Goal: Communication & Community: Answer question/provide support

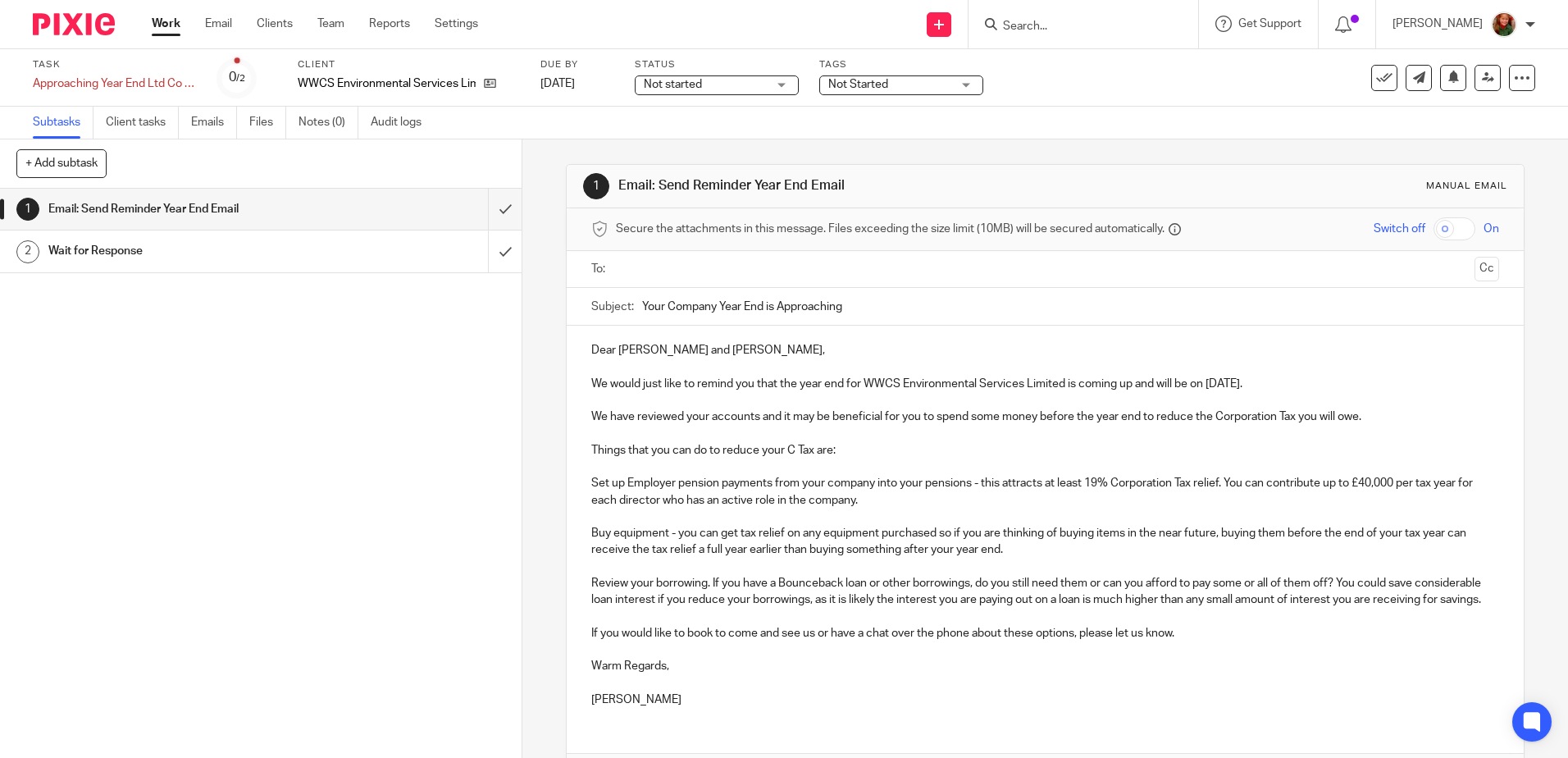
scroll to position [126, 0]
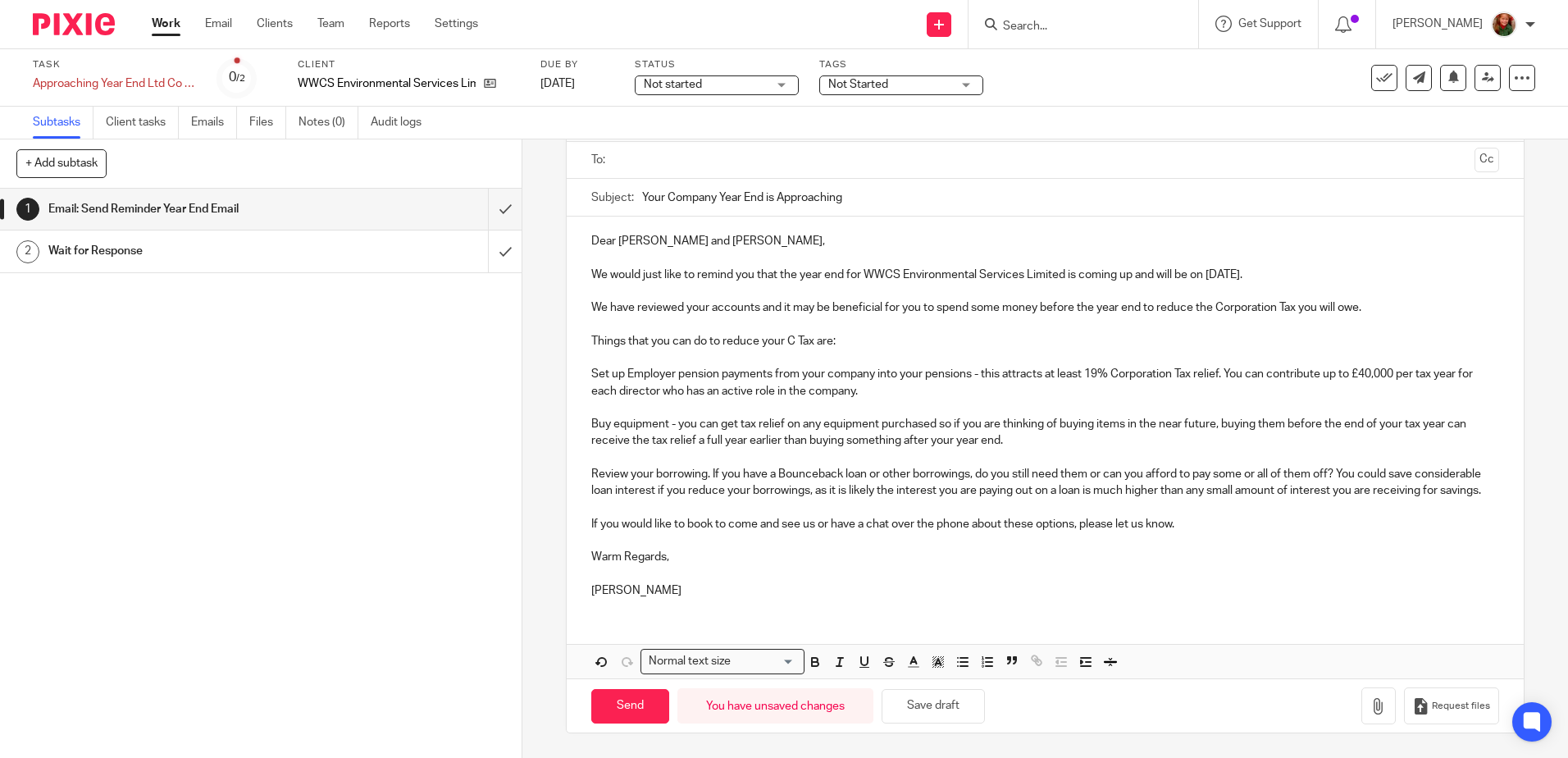
click at [1370, 299] on p "We have reviewed your accounts and it may be beneficial for you to spend some m…" at bounding box center [1045, 307] width 907 height 16
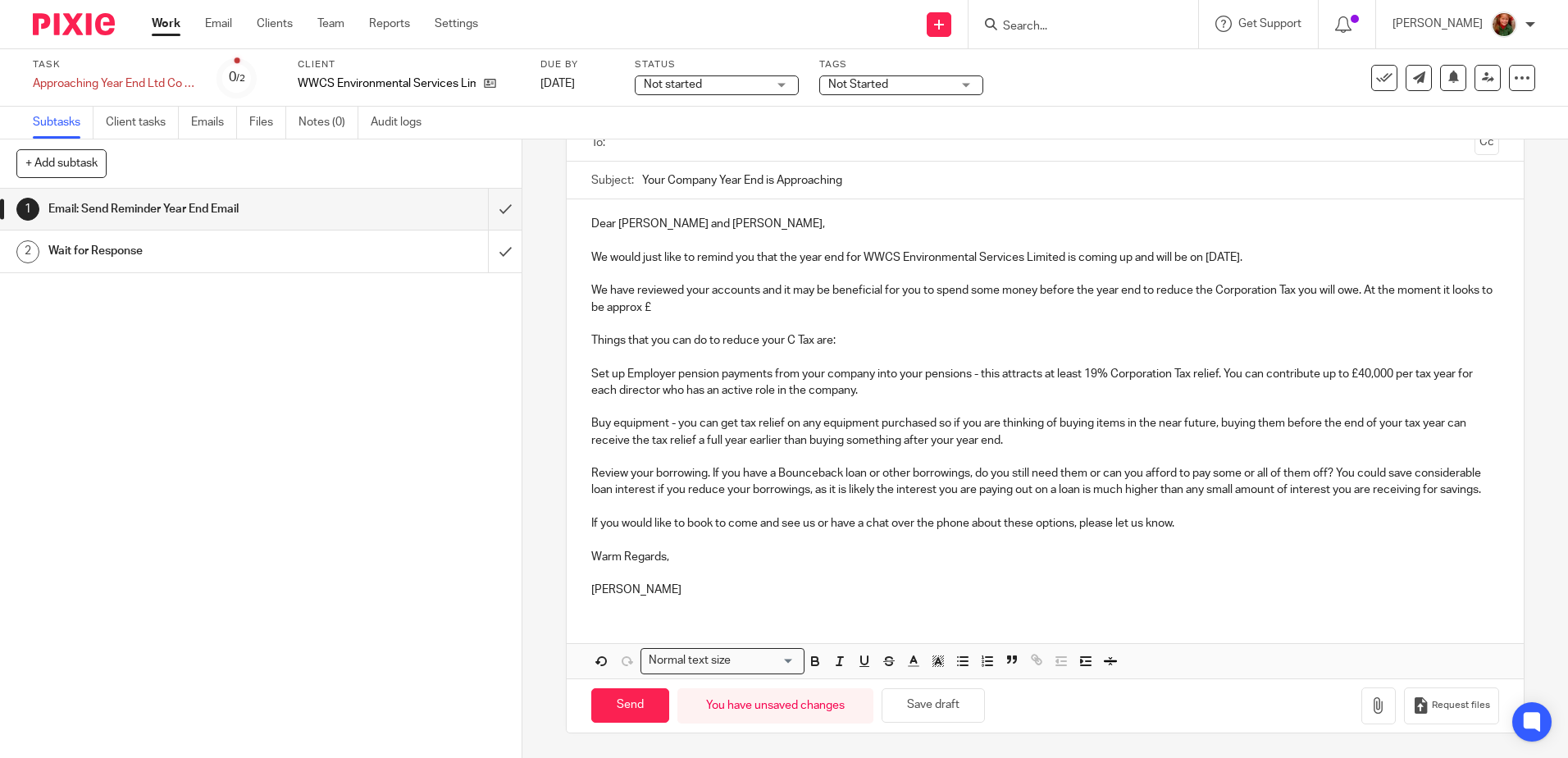
click at [770, 297] on p "We have reviewed your accounts and it may be beneficial for you to spend some m…" at bounding box center [1045, 299] width 907 height 34
drag, startPoint x: 772, startPoint y: 292, endPoint x: 1095, endPoint y: 292, distance: 323.0
click at [1095, 292] on p "We have reviewed your accounts an22.3k but this may change when we make the usu…" at bounding box center [1045, 299] width 907 height 34
click at [769, 290] on p "We have reviewed your accounts an it may be beneficial for you to spend some mo…" at bounding box center [1045, 299] width 907 height 34
click at [1035, 312] on p "We have reviewed your accounts and it may be beneficial for you to spend some m…" at bounding box center [1045, 299] width 907 height 34
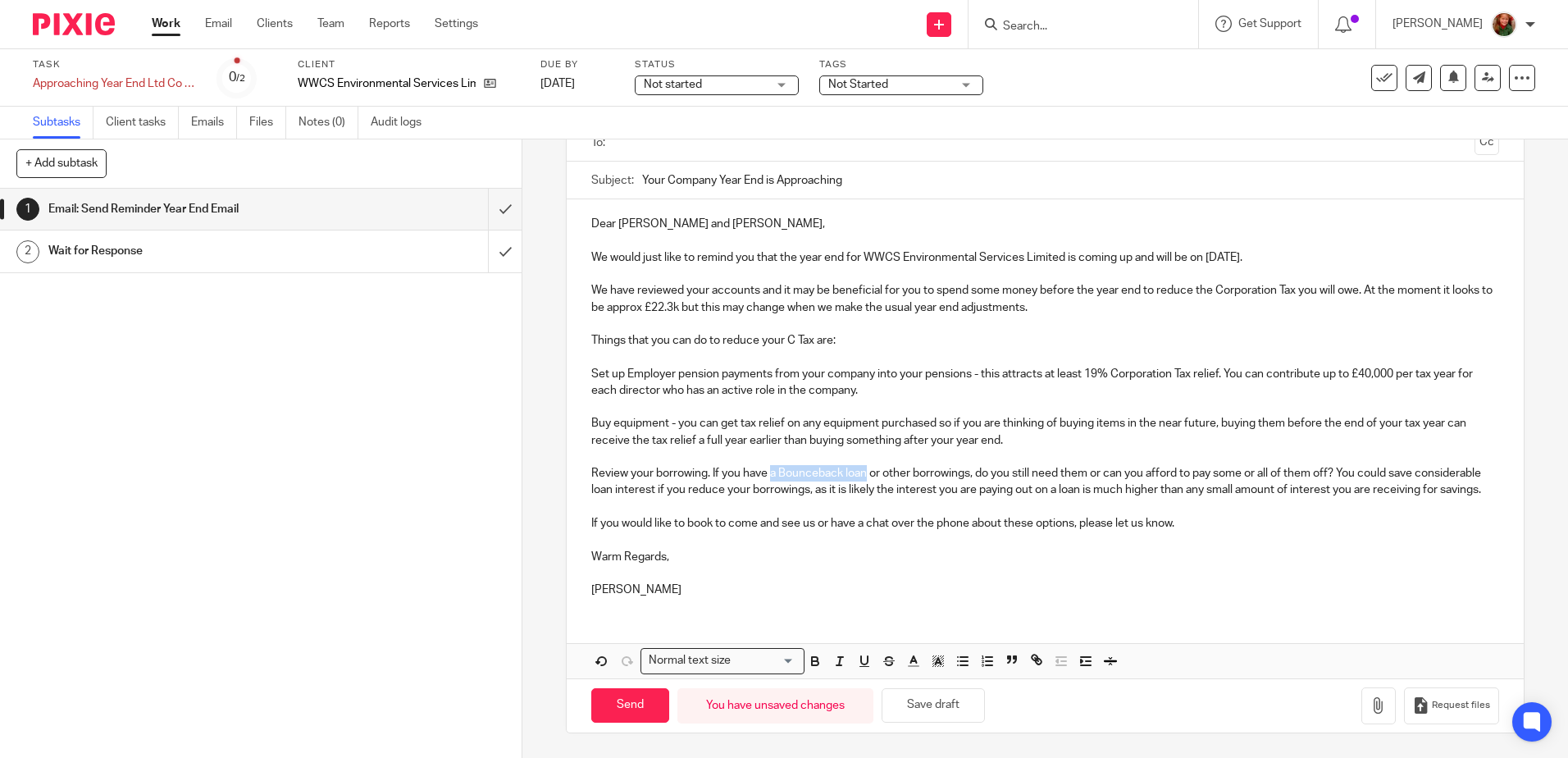
drag, startPoint x: 766, startPoint y: 475, endPoint x: 865, endPoint y: 475, distance: 99.0
click at [865, 475] on p "Review your borrowing. If you have a Bounceback loan or other borrowings, do yo…" at bounding box center [1045, 489] width 907 height 50
click at [781, 475] on p "Review your borrowing. If you have Hp agreements or other borrowings, do you st…" at bounding box center [1045, 489] width 907 height 50
drag, startPoint x: 589, startPoint y: 472, endPoint x: 653, endPoint y: 504, distance: 71.6
click at [653, 504] on p "Review your borrowing. If you have HP agreements or other borrowings, do you st…" at bounding box center [1045, 489] width 907 height 50
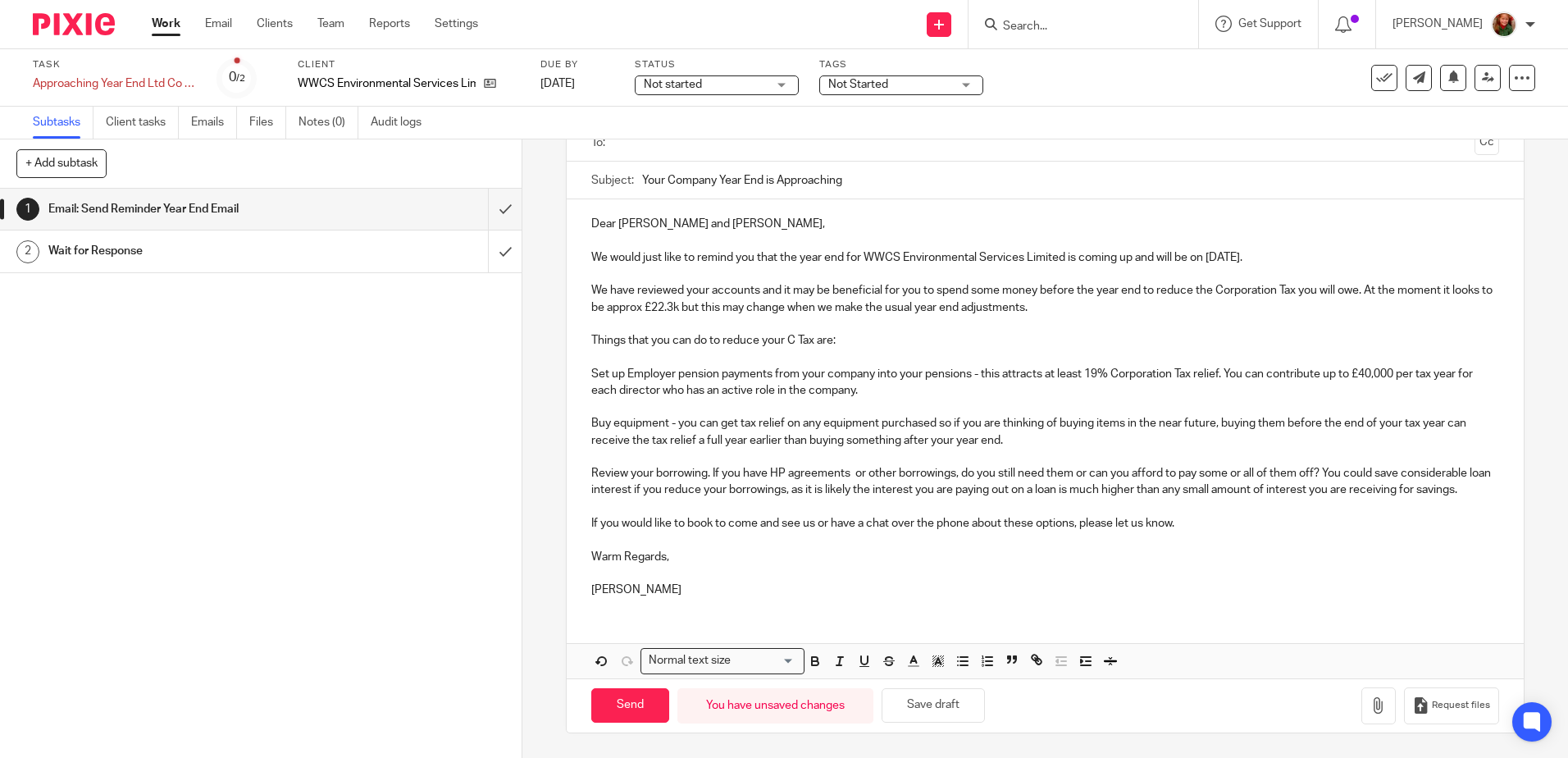
scroll to position [109, 0]
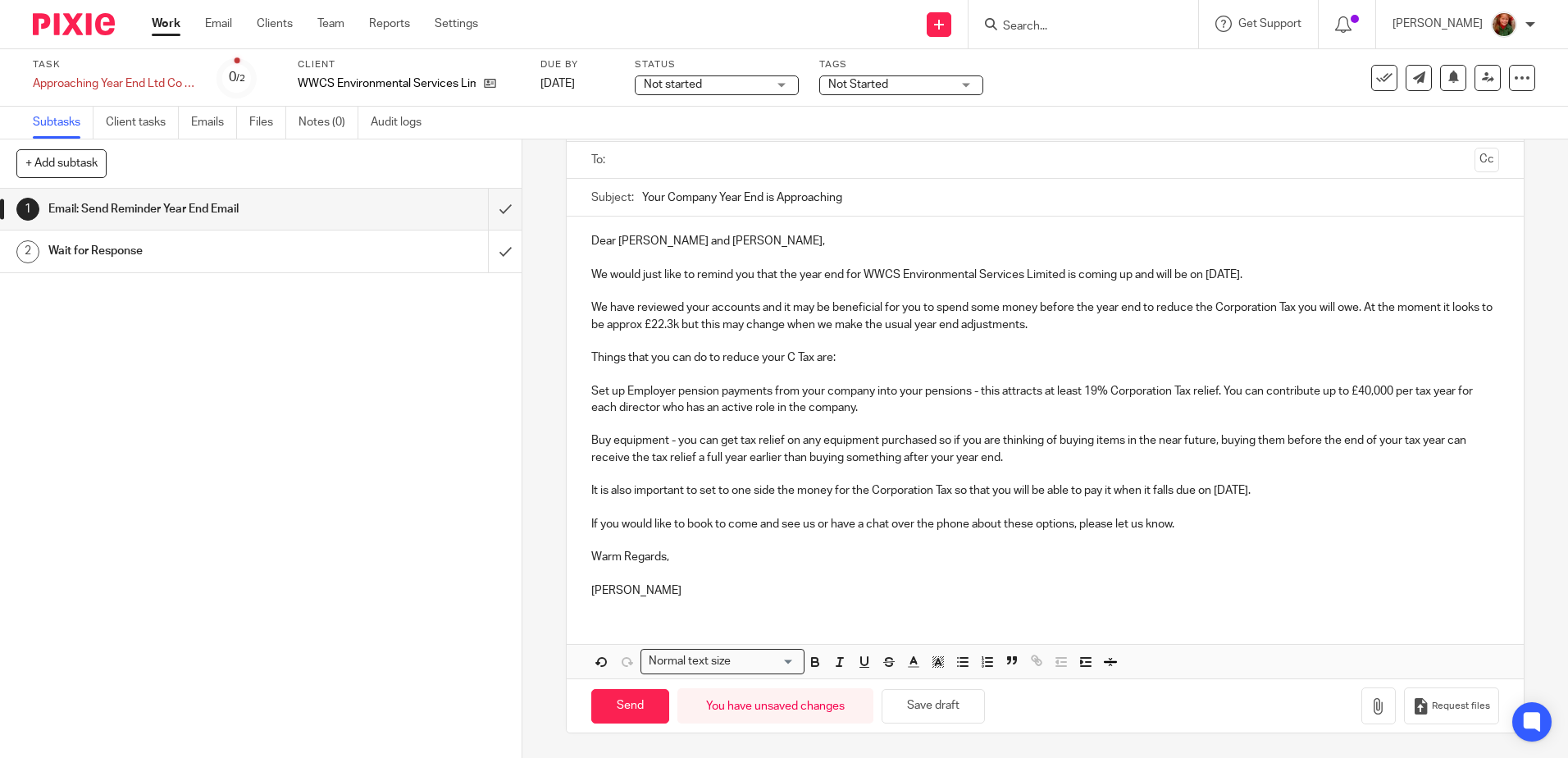
click at [726, 154] on input "text" at bounding box center [1045, 160] width 846 height 19
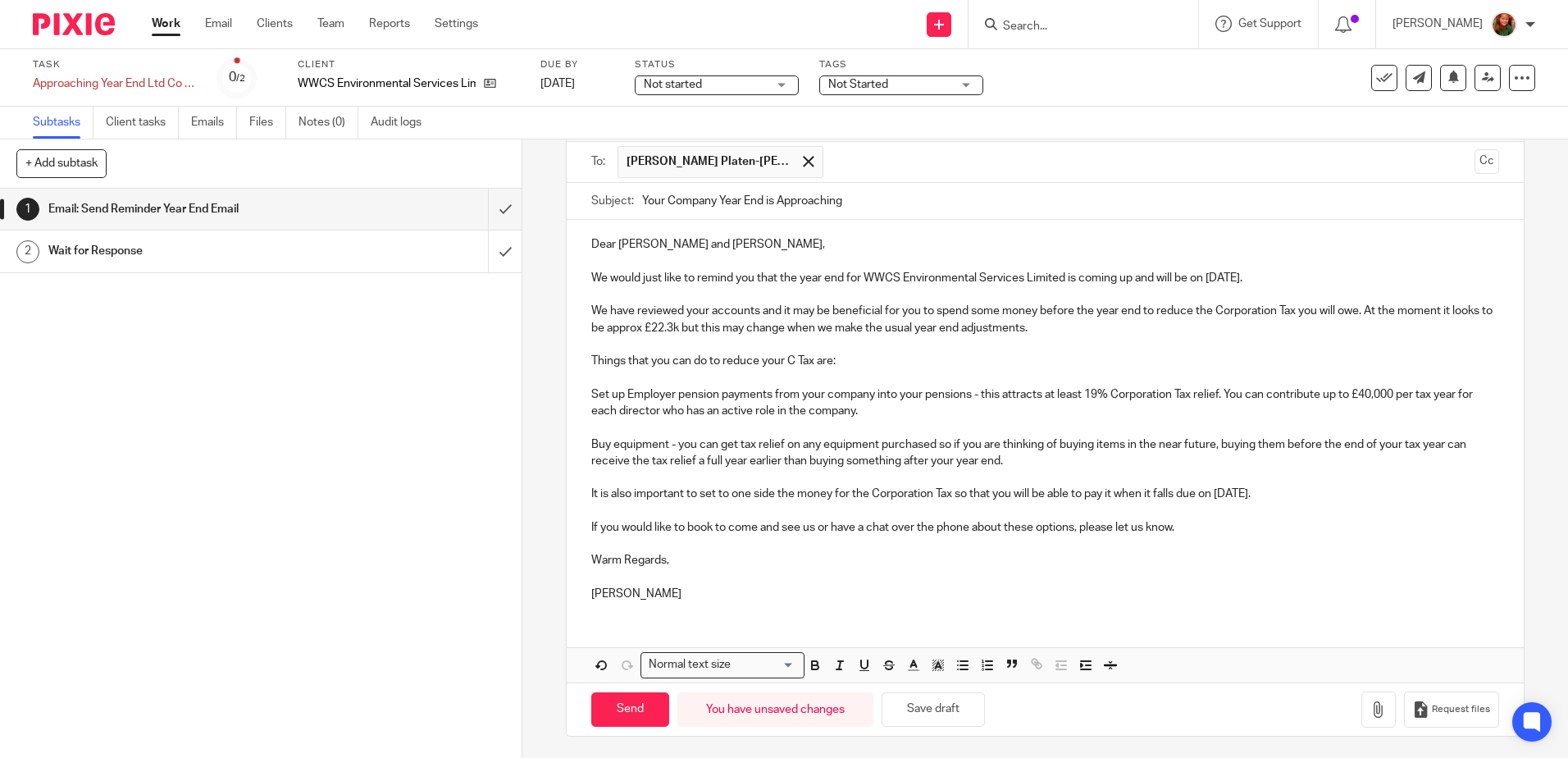
click at [832, 166] on input "text" at bounding box center [1150, 162] width 637 height 32
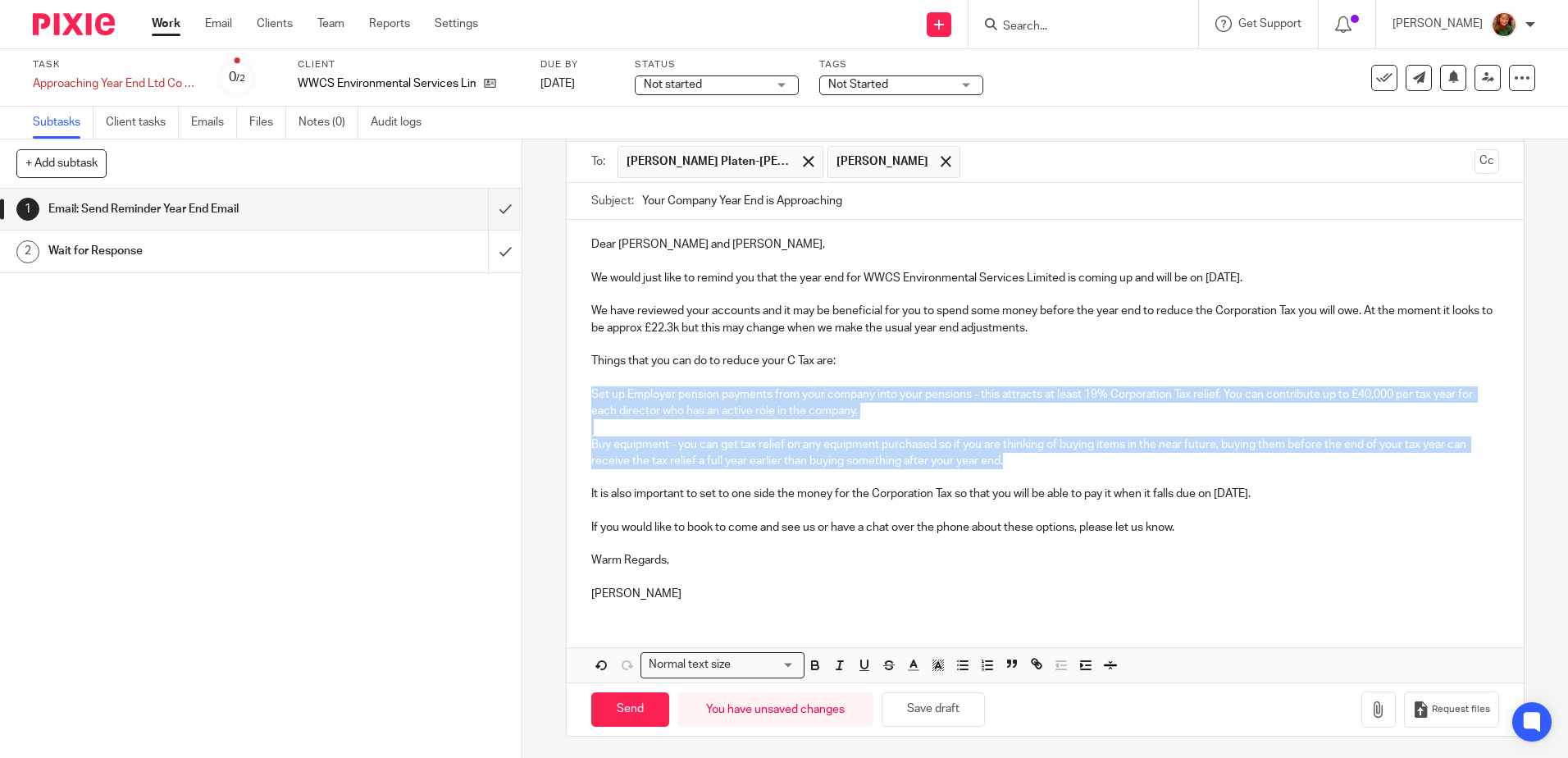
drag, startPoint x: 585, startPoint y: 391, endPoint x: 1066, endPoint y: 467, distance: 487.0
click at [1066, 467] on div "Dear Ashley and Karsten, We would just like to remind you that the year end for…" at bounding box center [1045, 417] width 956 height 394
click at [958, 668] on icon "button" at bounding box center [963, 665] width 15 height 15
click at [653, 427] on p at bounding box center [1061, 427] width 875 height 16
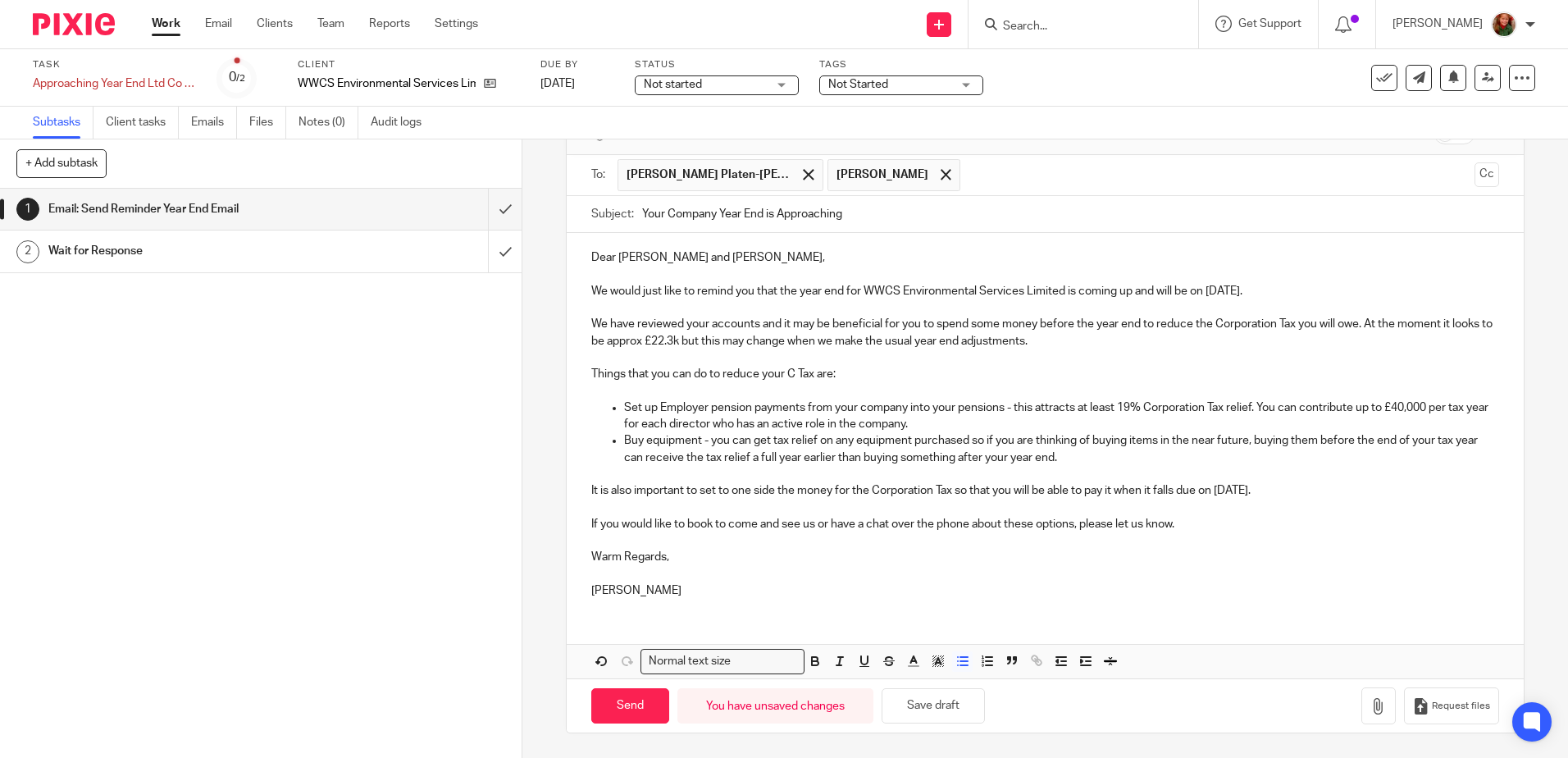
scroll to position [96, 0]
click at [1259, 491] on p "It is also important to set to one side the money for the Corporation Tax so th…" at bounding box center [1045, 498] width 907 height 34
click at [1257, 493] on p "It is also important to set to one side the money for the Corporation Tax so th…" at bounding box center [1045, 498] width 907 height 34
click at [929, 713] on button "Save draft" at bounding box center [933, 705] width 103 height 35
click at [626, 701] on input "Send" at bounding box center [630, 705] width 78 height 35
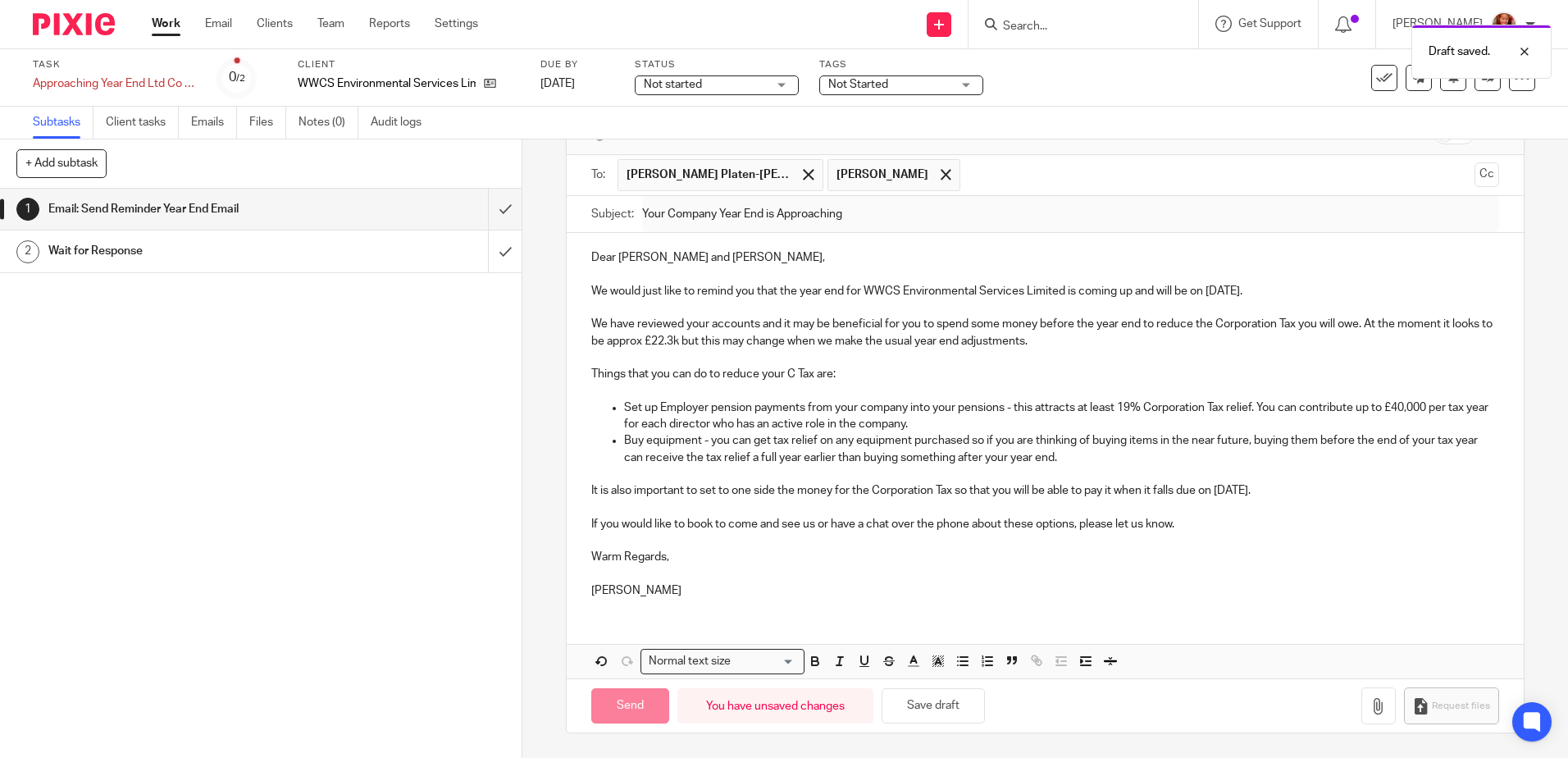
type input "Sent"
click at [697, 83] on span "Not started" at bounding box center [673, 85] width 58 height 11
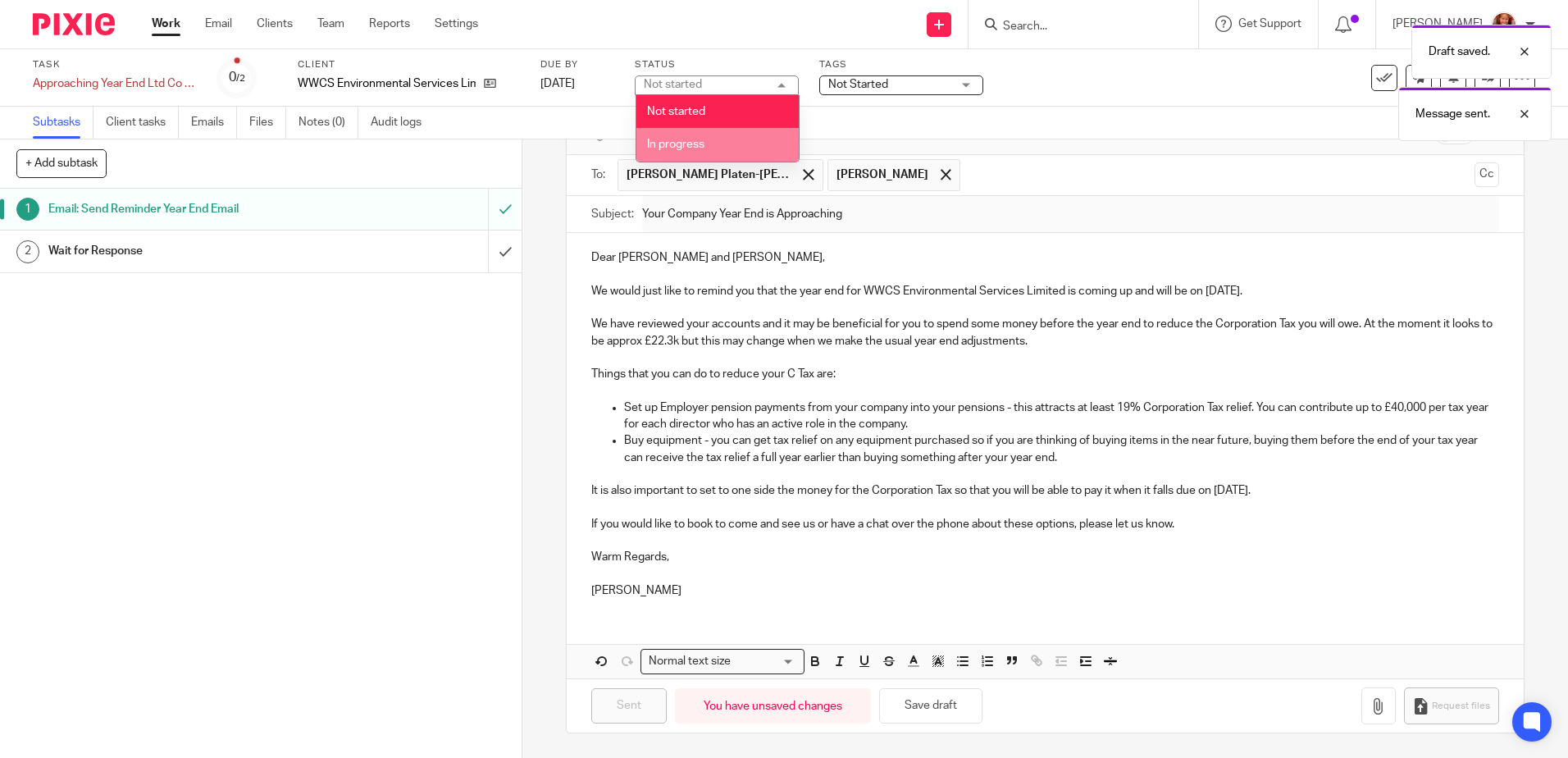
click at [689, 140] on span "In progress" at bounding box center [676, 145] width 57 height 11
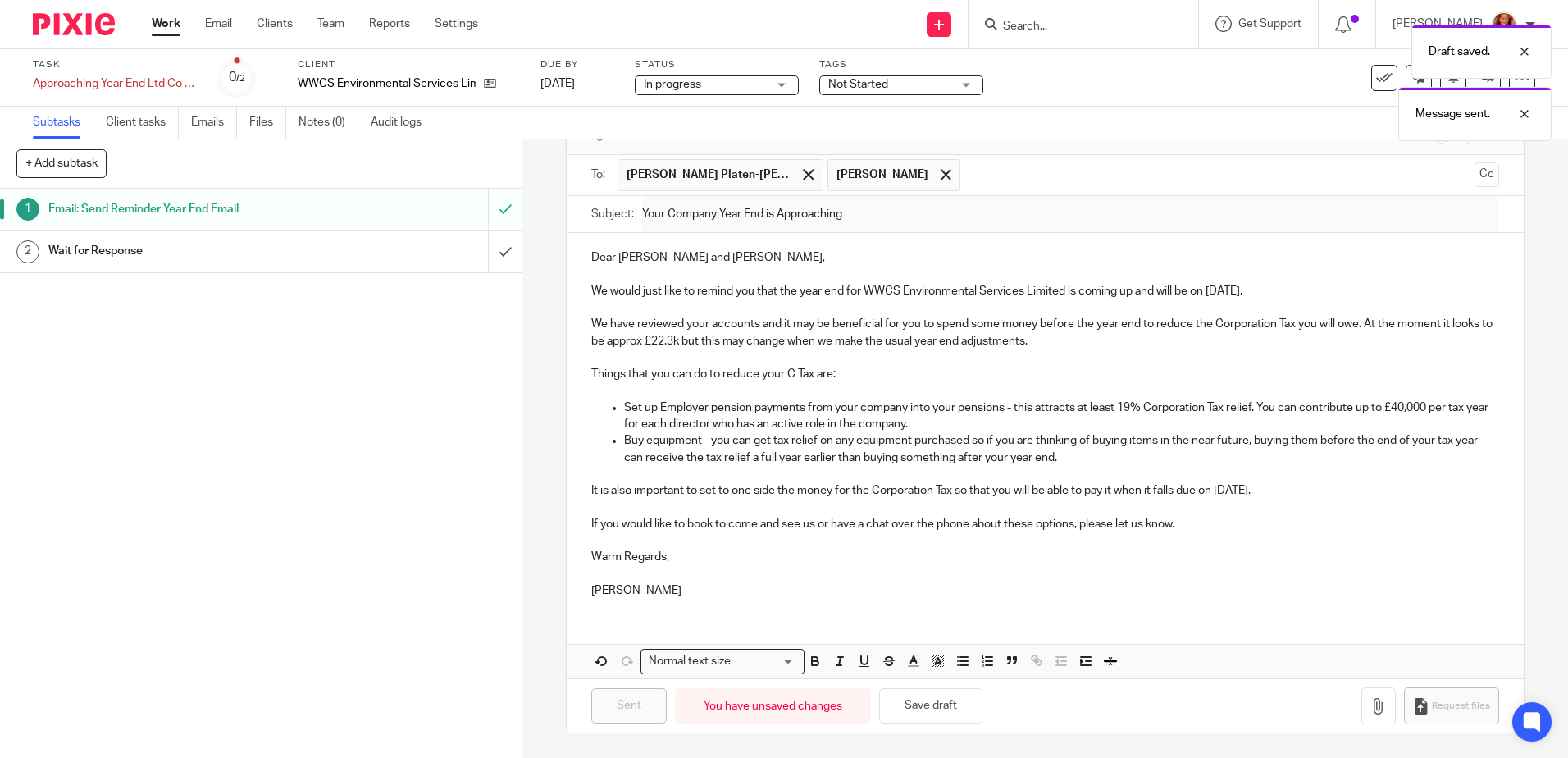
click at [874, 86] on div "Draft saved. Message sent." at bounding box center [1168, 79] width 768 height 125
click at [947, 85] on div "Draft saved. Message sent." at bounding box center [1168, 79] width 768 height 125
click at [951, 83] on span "Not Started" at bounding box center [890, 85] width 123 height 17
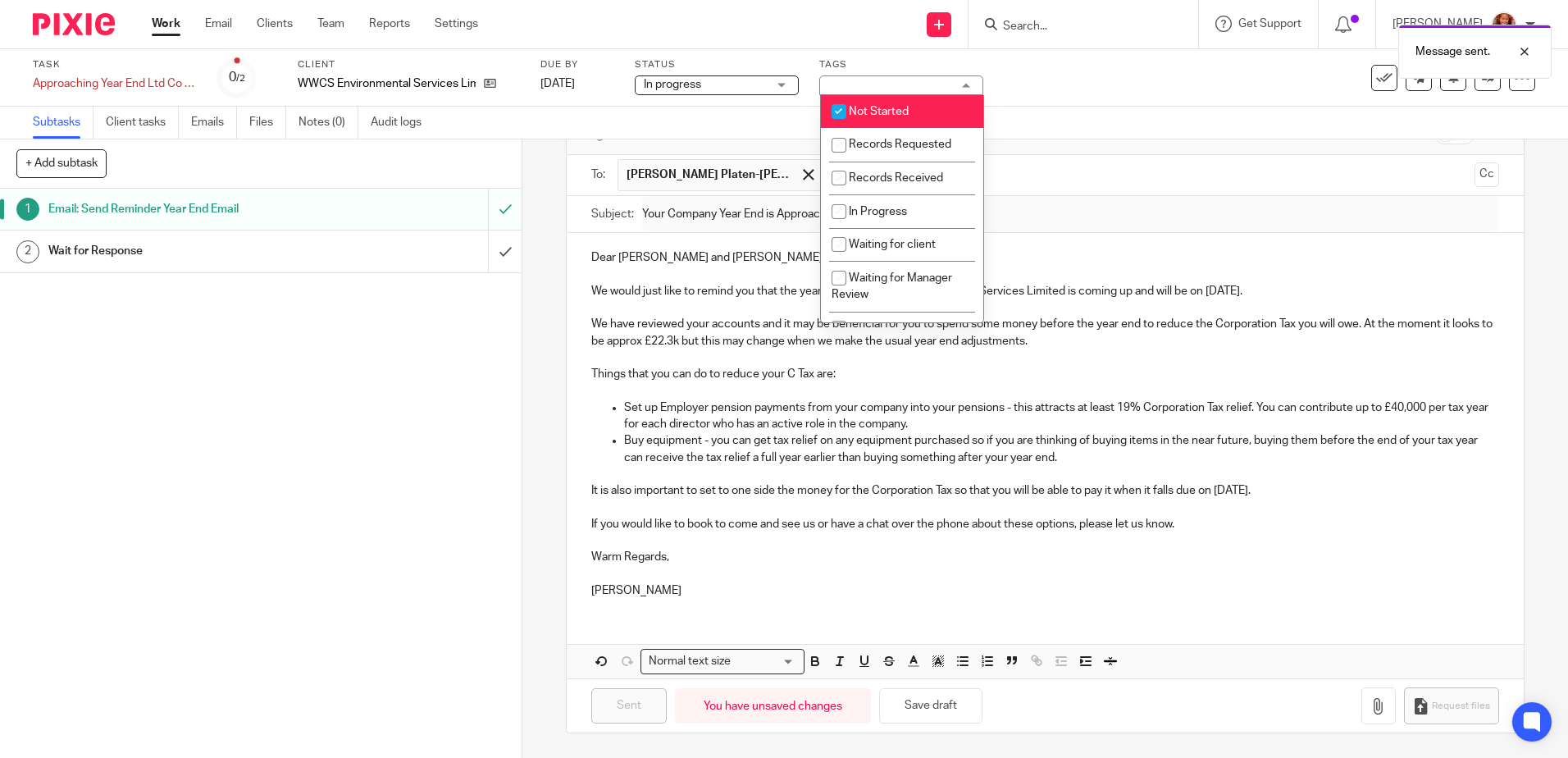
click at [901, 104] on li "Not Started" at bounding box center [903, 112] width 163 height 34
checkbox input "false"
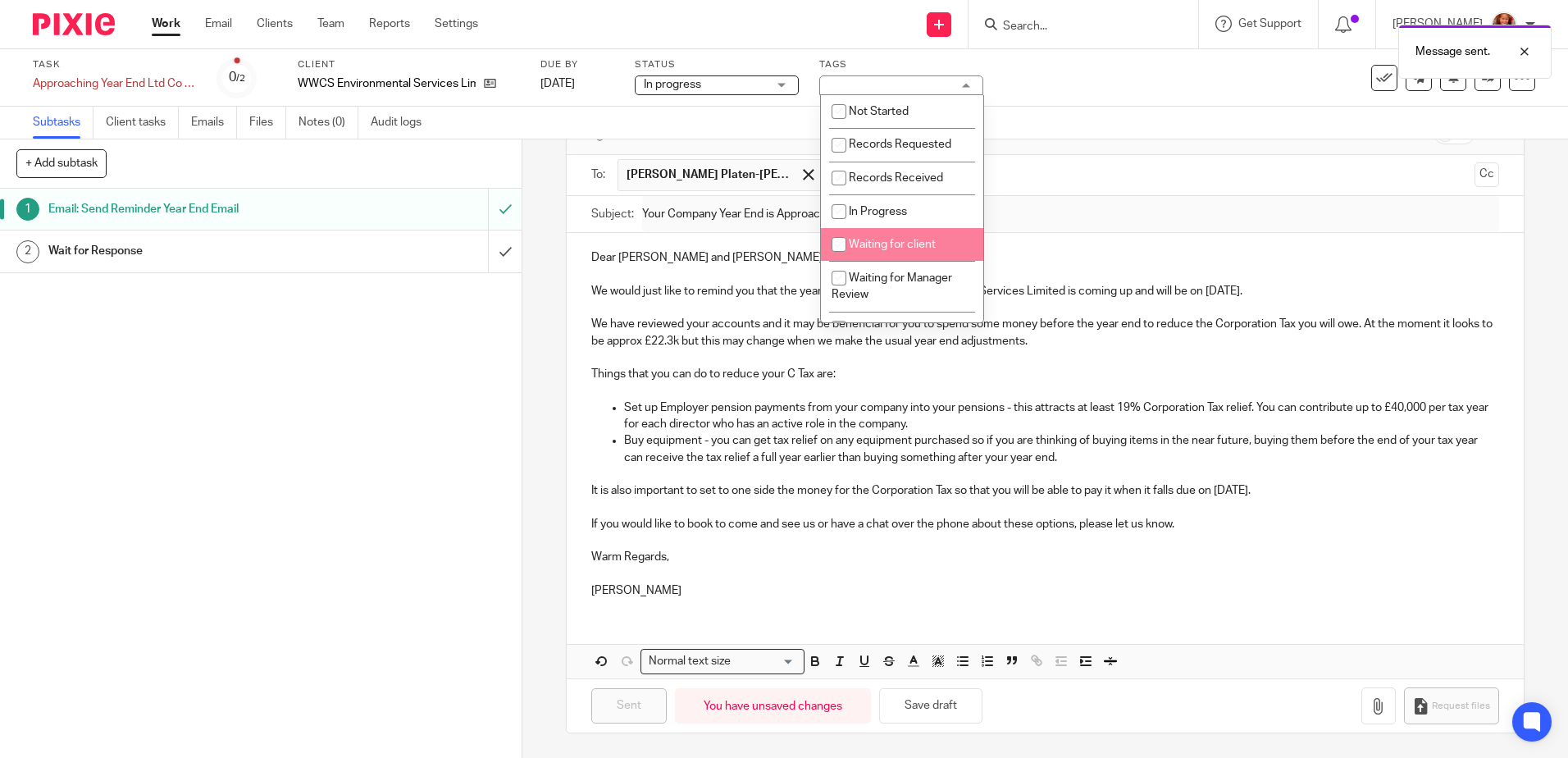
click at [881, 245] on span "Waiting for client" at bounding box center [893, 245] width 87 height 11
checkbox input "true"
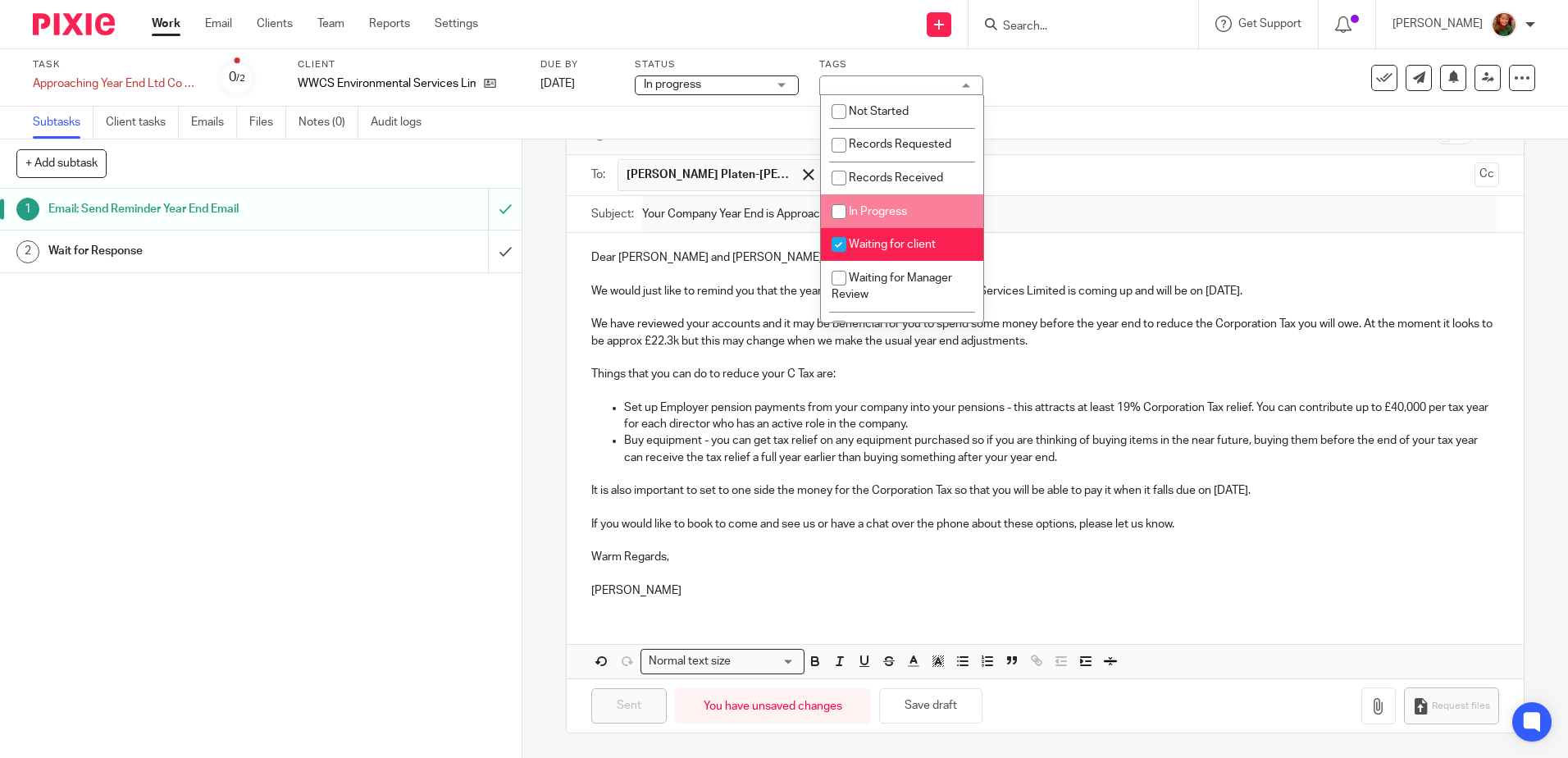
click at [1189, 167] on input "text" at bounding box center [1217, 175] width 499 height 32
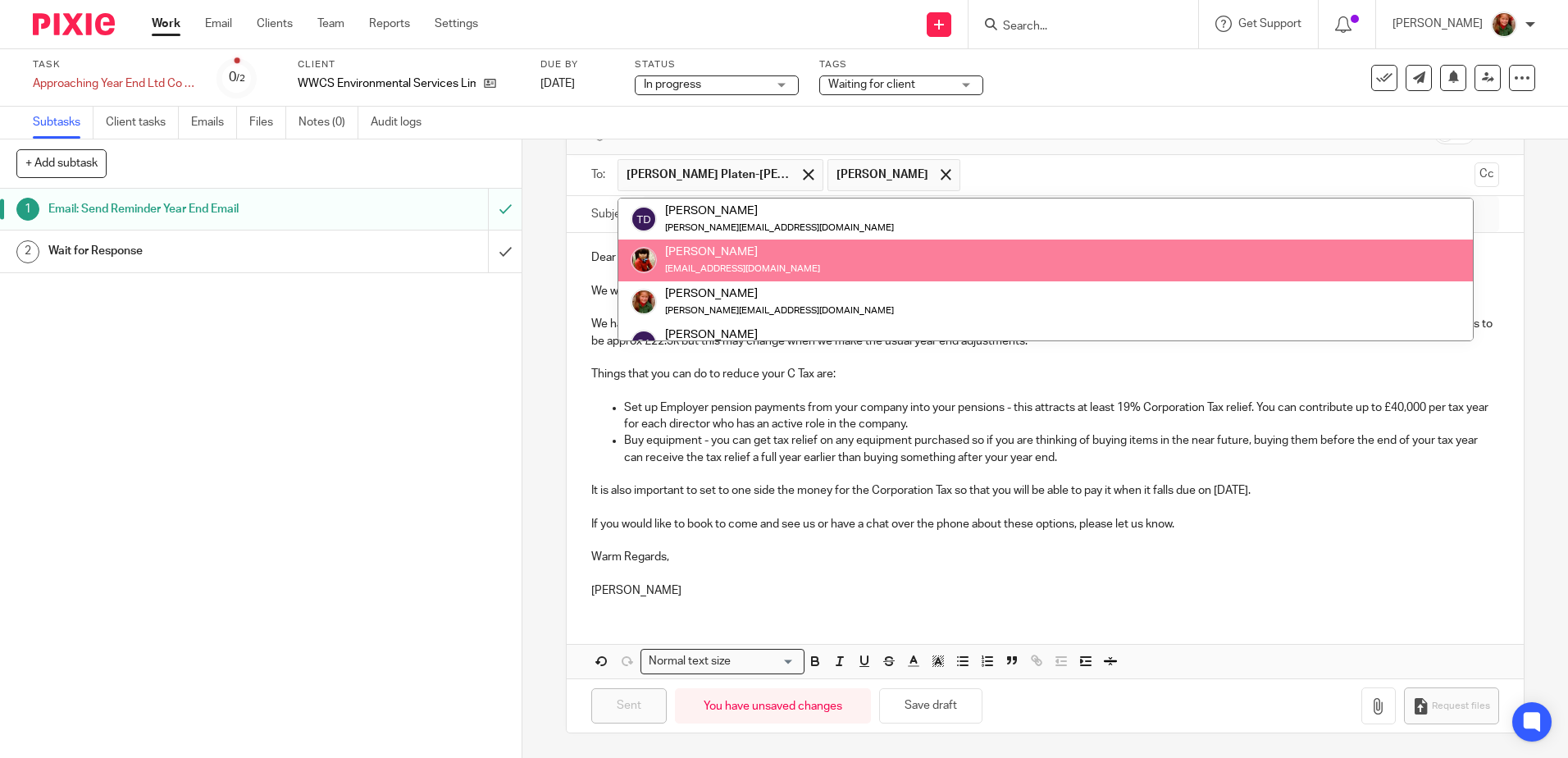
click at [1162, 109] on div "Subtasks Client tasks Emails Files Notes (0) Audit logs" at bounding box center [784, 123] width 1568 height 33
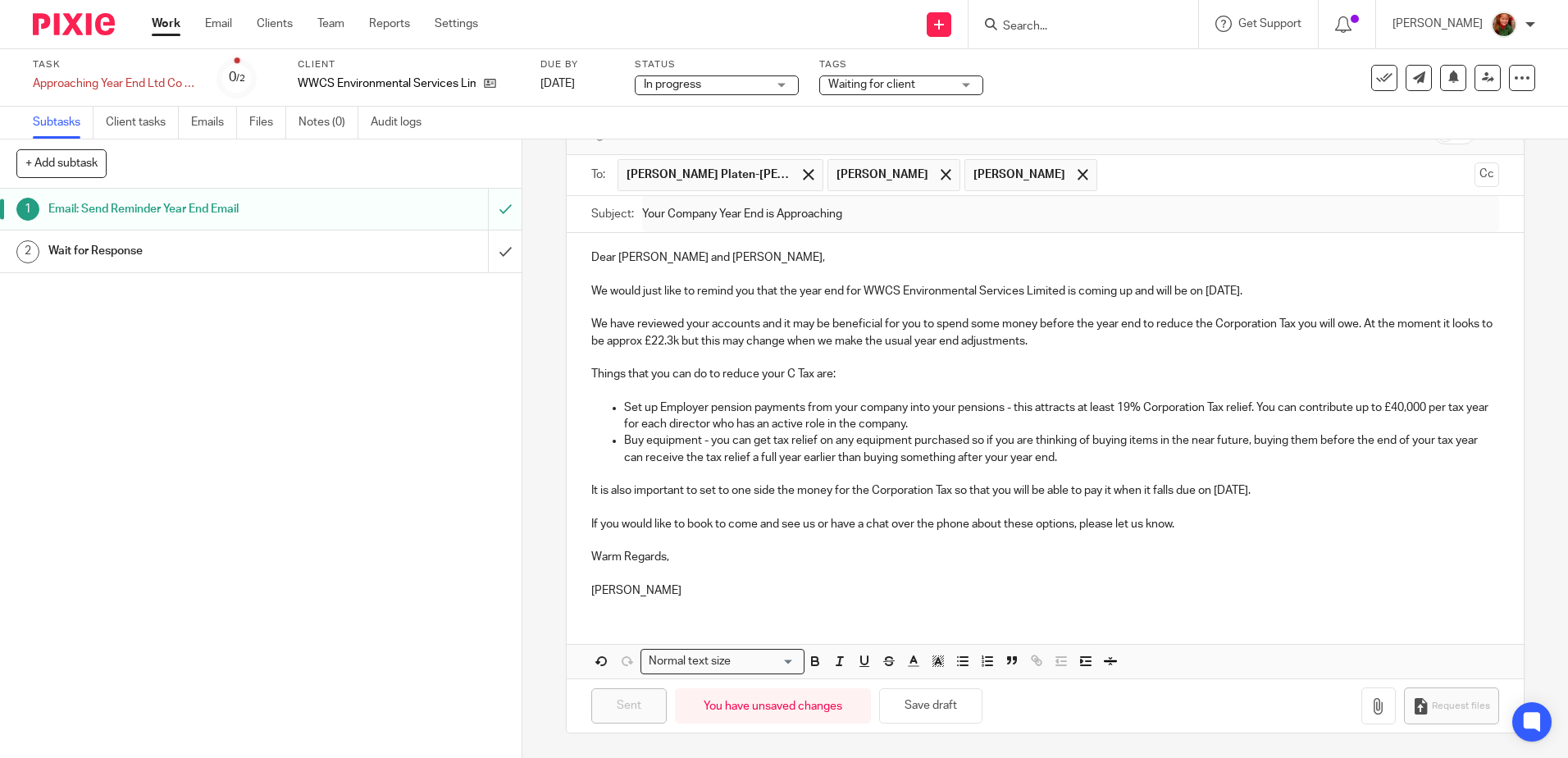
drag, startPoint x: 980, startPoint y: 174, endPoint x: 969, endPoint y: 185, distance: 15.6
click at [1078, 174] on span at bounding box center [1083, 174] width 11 height 11
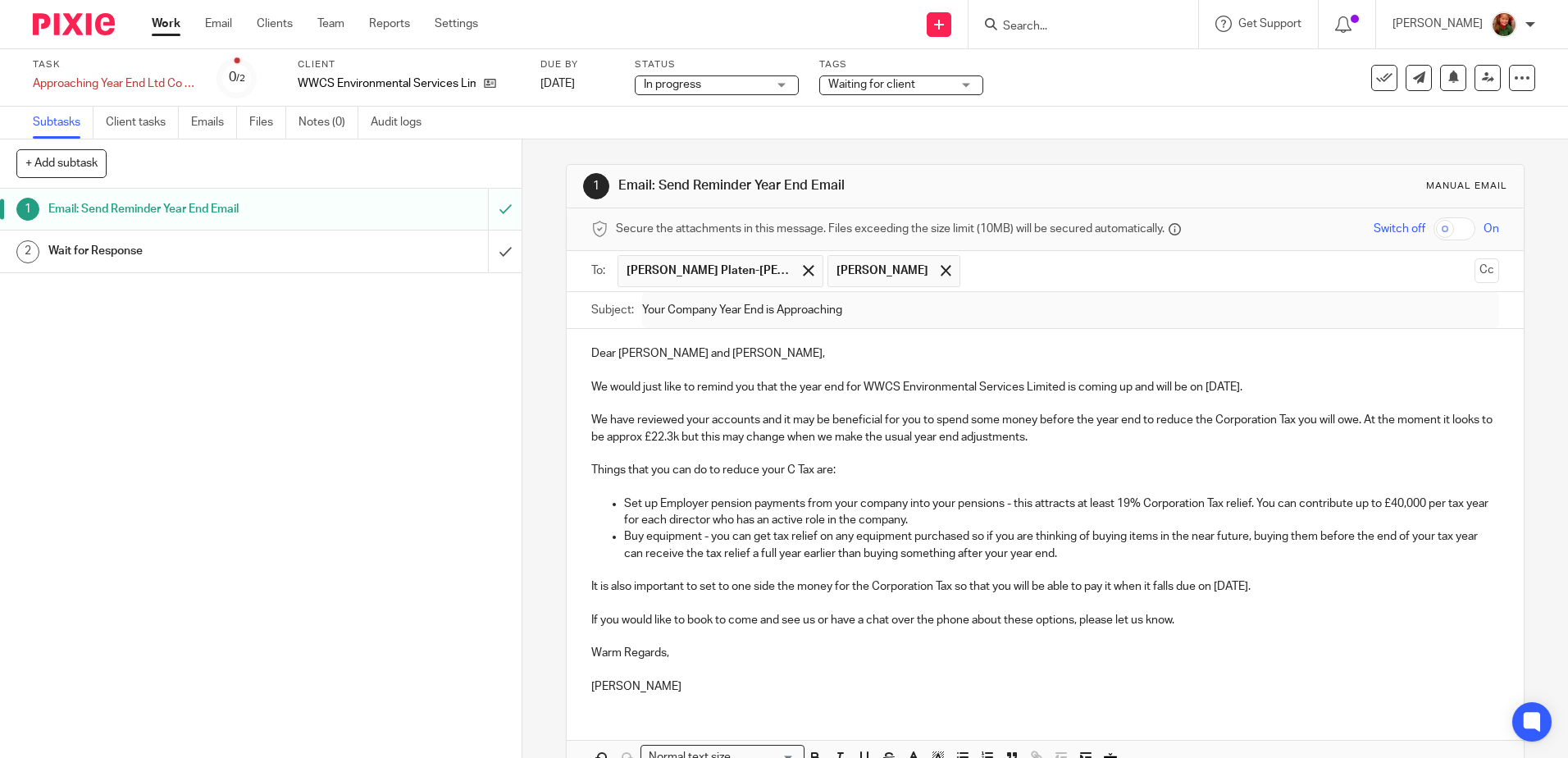
click at [156, 28] on link "Work" at bounding box center [166, 24] width 29 height 16
